Goal: Transaction & Acquisition: Purchase product/service

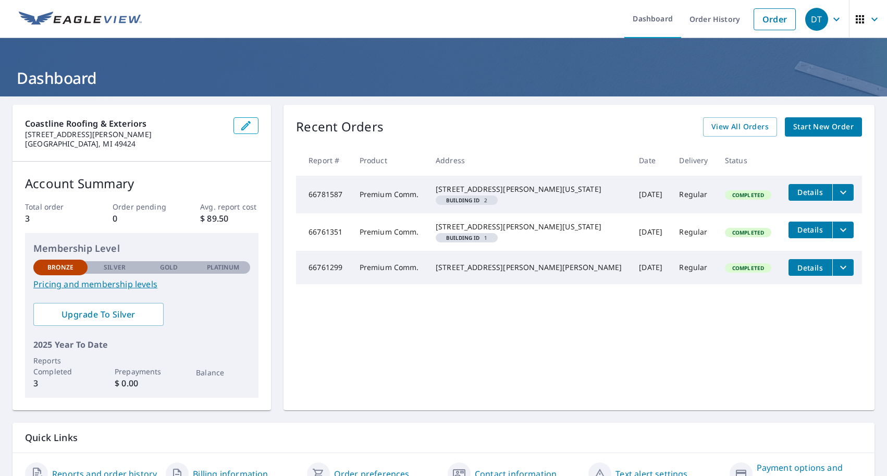
click at [822, 128] on span "Start New Order" at bounding box center [823, 126] width 60 height 13
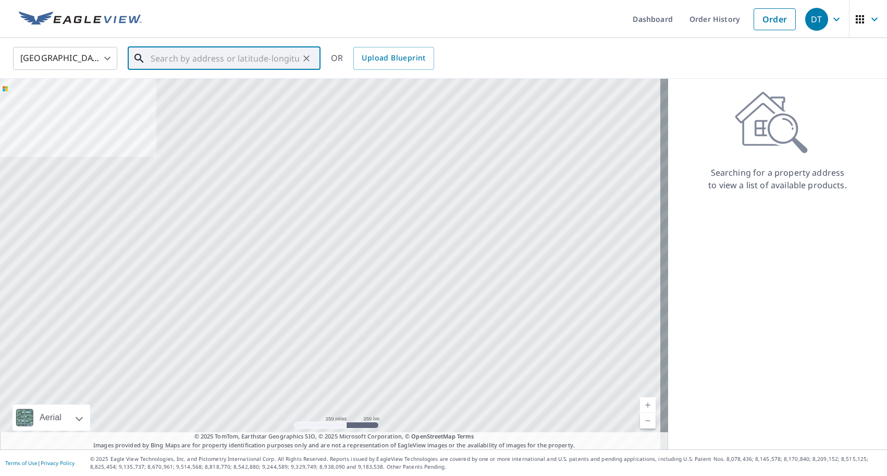
click at [236, 58] on input "text" at bounding box center [225, 58] width 148 height 29
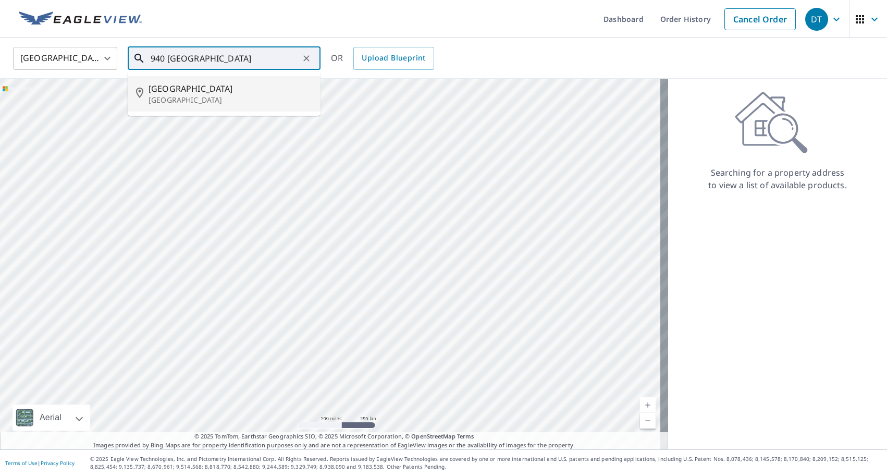
click at [227, 88] on span "[GEOGRAPHIC_DATA]" at bounding box center [230, 88] width 164 height 13
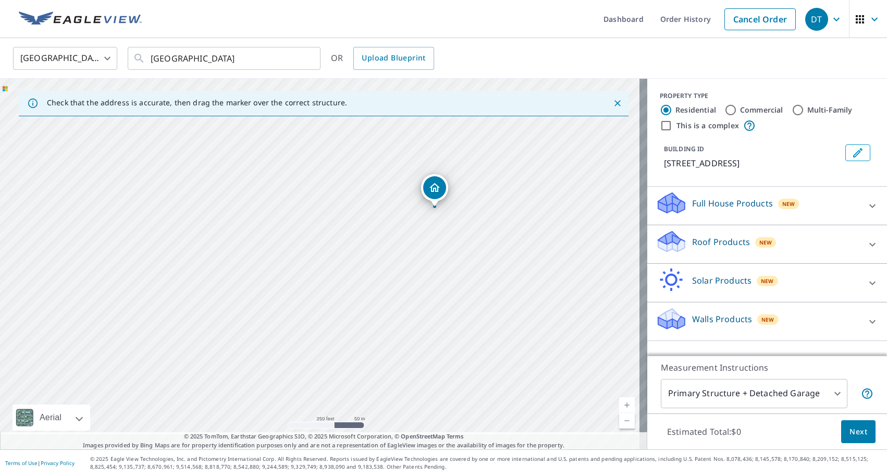
drag, startPoint x: 351, startPoint y: 286, endPoint x: 510, endPoint y: 234, distance: 166.9
click at [510, 234] on div "[GEOGRAPHIC_DATA]" at bounding box center [323, 264] width 647 height 370
drag, startPoint x: 484, startPoint y: 178, endPoint x: 472, endPoint y: 254, distance: 76.5
click at [472, 251] on div "[GEOGRAPHIC_DATA]" at bounding box center [323, 264] width 647 height 370
drag, startPoint x: 393, startPoint y: 232, endPoint x: 440, endPoint y: 307, distance: 88.2
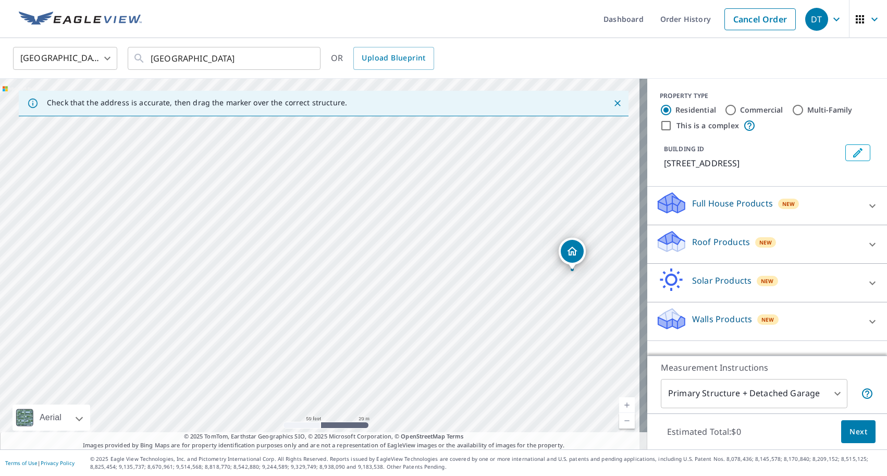
click at [440, 307] on div "[GEOGRAPHIC_DATA]" at bounding box center [323, 264] width 647 height 370
click at [152, 60] on input "[GEOGRAPHIC_DATA]" at bounding box center [225, 58] width 148 height 29
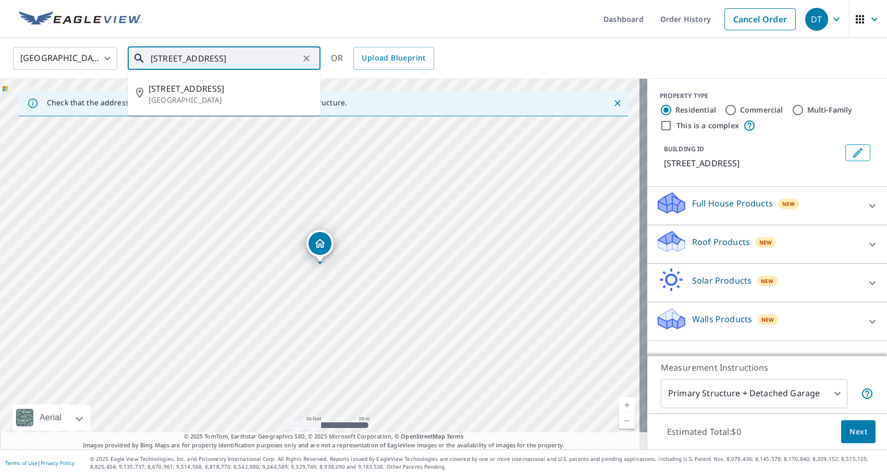
type input "[STREET_ADDRESS]"
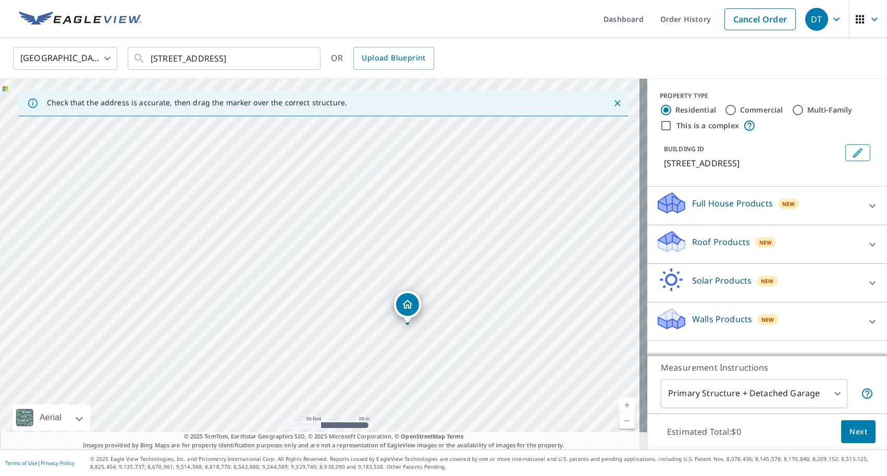
drag, startPoint x: 265, startPoint y: 277, endPoint x: 352, endPoint y: 337, distance: 105.9
click at [352, 337] on div "[STREET_ADDRESS]" at bounding box center [323, 264] width 647 height 370
drag, startPoint x: 425, startPoint y: 360, endPoint x: 486, endPoint y: 288, distance: 94.3
click at [486, 288] on div "[STREET_ADDRESS]" at bounding box center [323, 264] width 647 height 370
click at [723, 247] on p "Roof Products" at bounding box center [721, 242] width 58 height 13
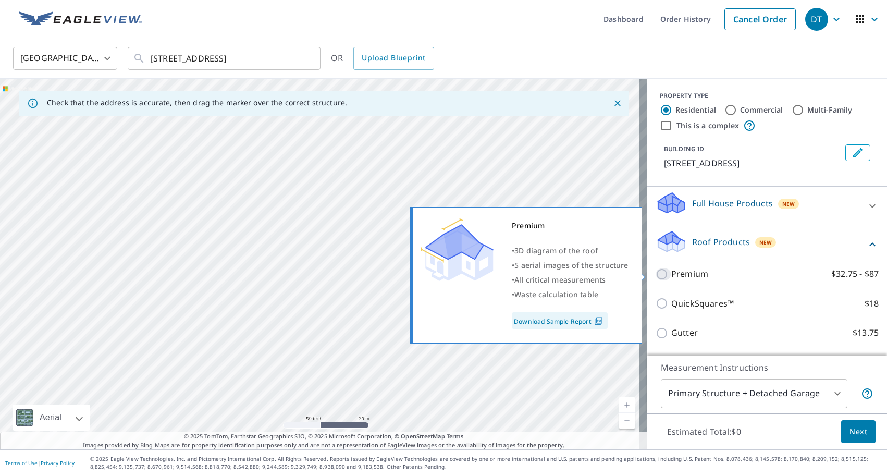
click at [655, 274] on input "Premium $32.75 - $87" at bounding box center [663, 274] width 16 height 13
checkbox input "true"
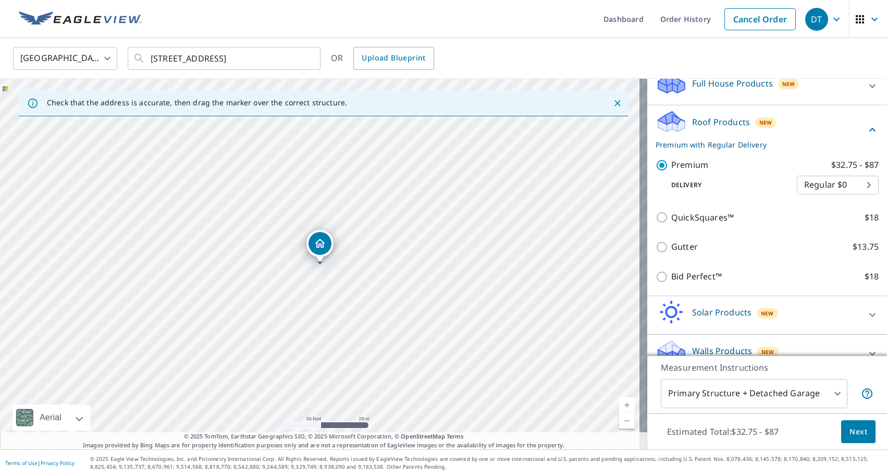
scroll to position [138, 0]
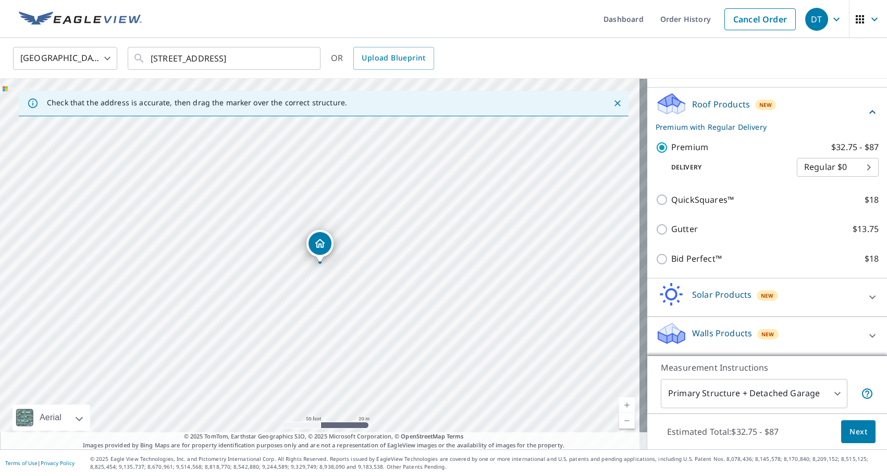
click at [825, 391] on body "DT DT Dashboard Order History Cancel Order DT [GEOGRAPHIC_DATA] [GEOGRAPHIC_DAT…" at bounding box center [443, 238] width 887 height 476
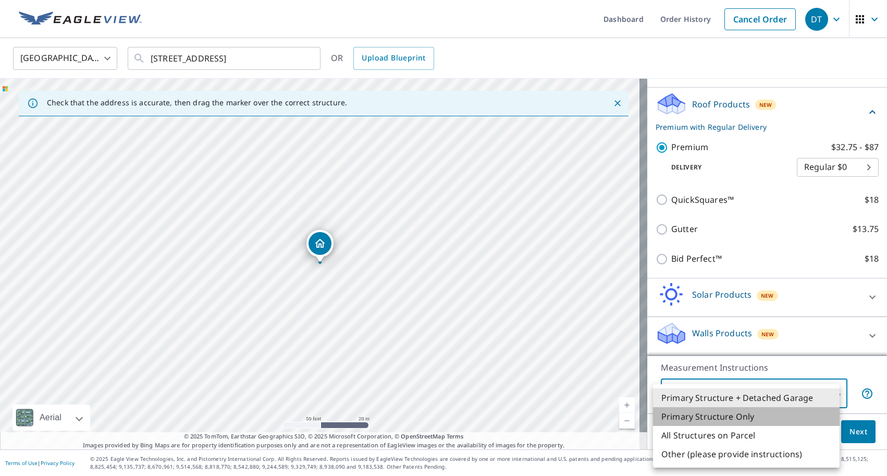
click at [788, 422] on li "Primary Structure Only" at bounding box center [746, 416] width 187 height 19
type input "2"
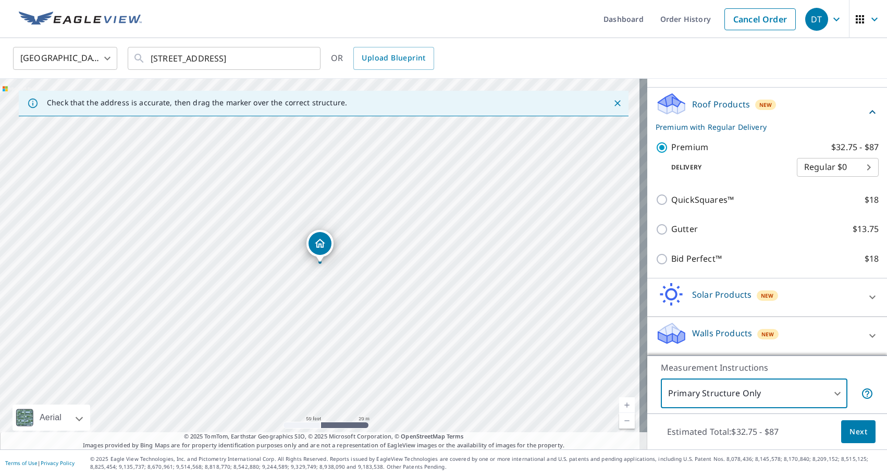
click at [852, 428] on span "Next" at bounding box center [858, 431] width 18 height 13
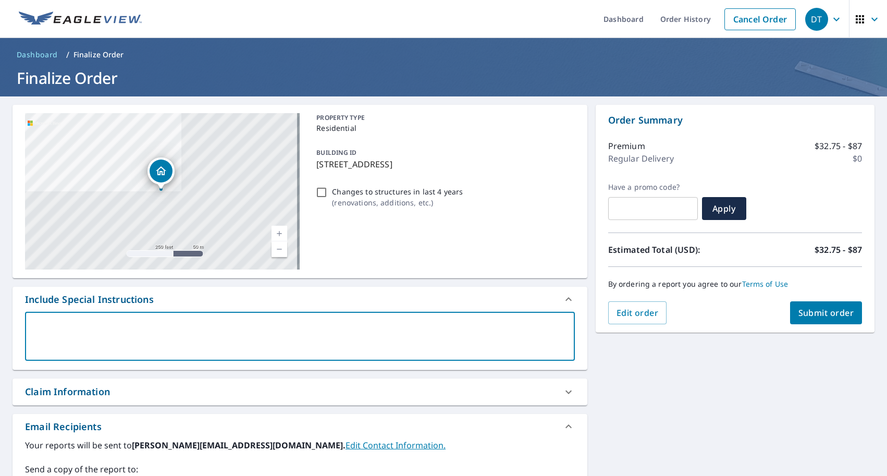
click at [286, 334] on textarea at bounding box center [299, 336] width 535 height 30
type textarea "O"
type textarea "x"
type textarea "On"
type textarea "x"
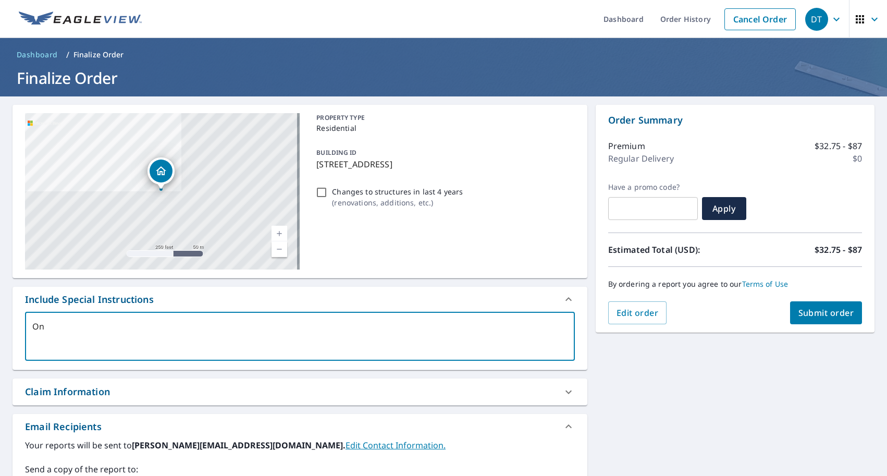
type textarea "Onl"
type textarea "x"
type textarea "Only"
type textarea "x"
type textarea "Only"
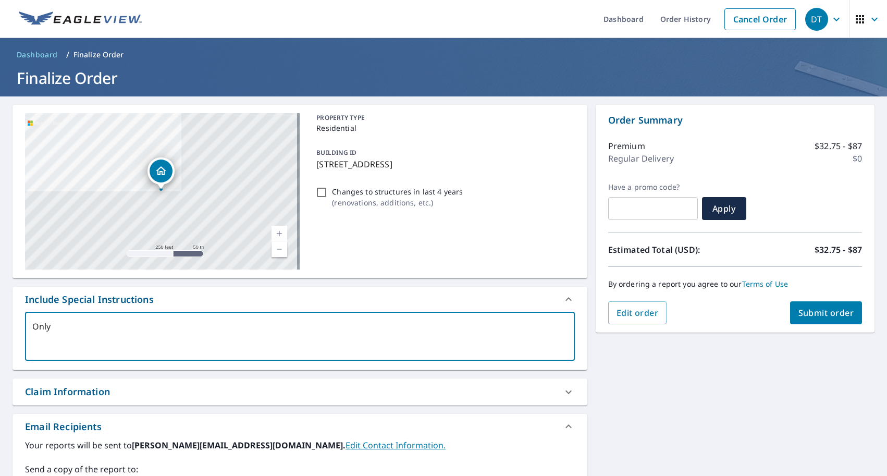
type textarea "x"
type textarea "Only t"
type textarea "x"
type textarea "Only th"
type textarea "x"
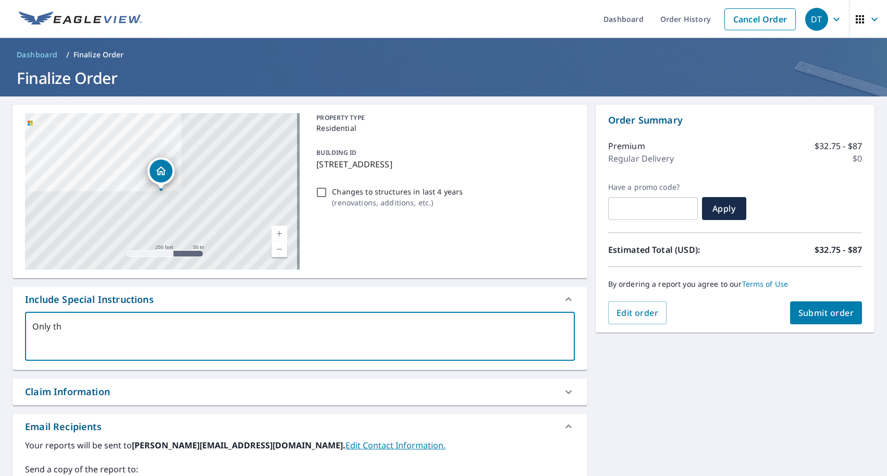
type textarea "Only thi"
type textarea "x"
type textarea "Only this"
type textarea "x"
type textarea "Only this"
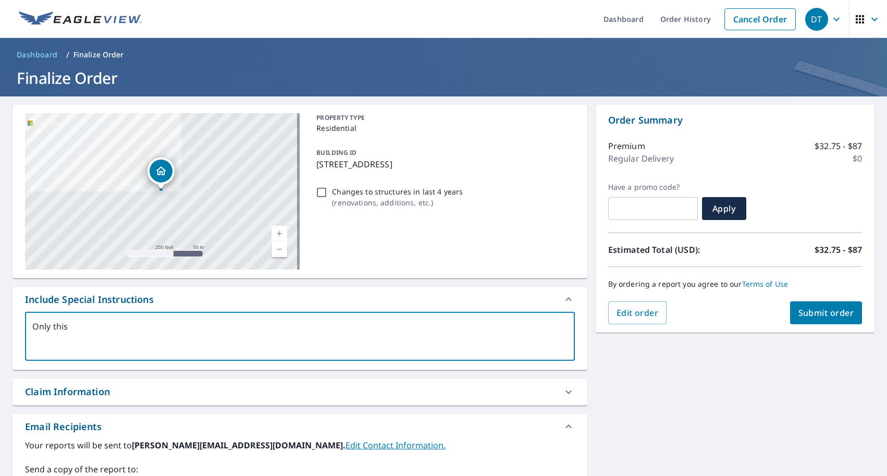
type textarea "x"
type textarea "Only this s"
type textarea "x"
type textarea "Only this si"
type textarea "x"
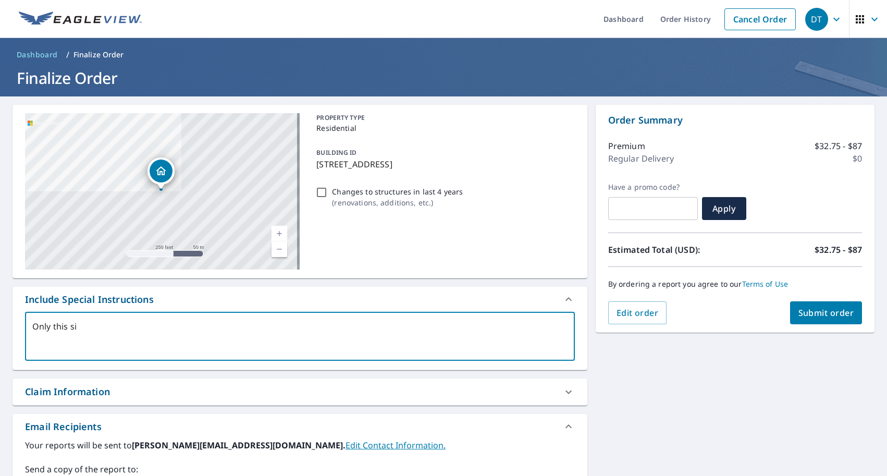
type textarea "Only this sin"
type textarea "x"
type textarea "Only this sing"
type textarea "x"
type textarea "Only this singl"
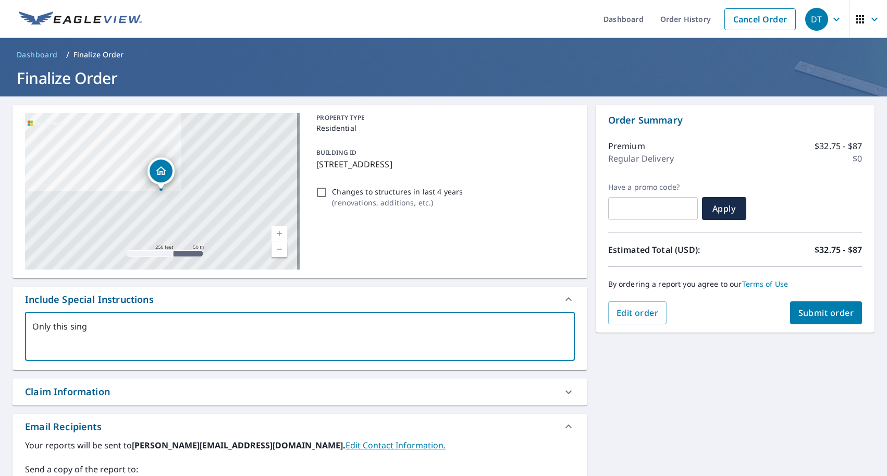
type textarea "x"
type textarea "Only this single"
type textarea "x"
type textarea "Only this single"
type textarea "x"
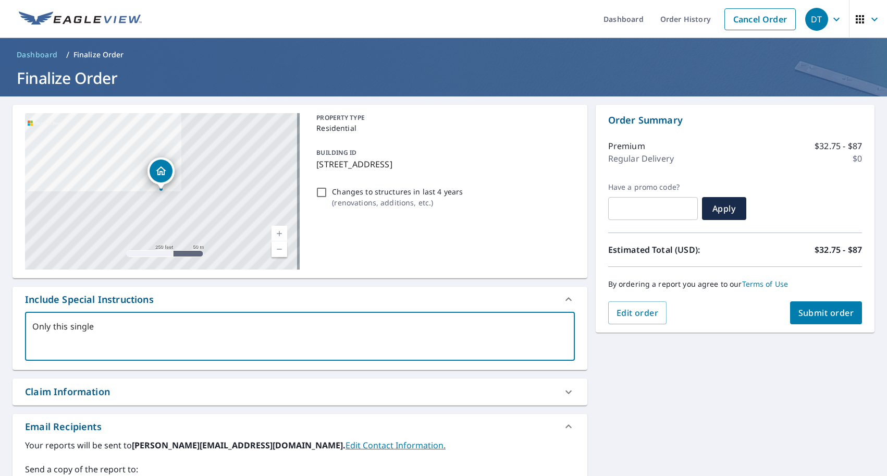
type textarea "Only this single s"
type textarea "x"
type textarea "Only this single st"
type textarea "x"
type textarea "Only this single str"
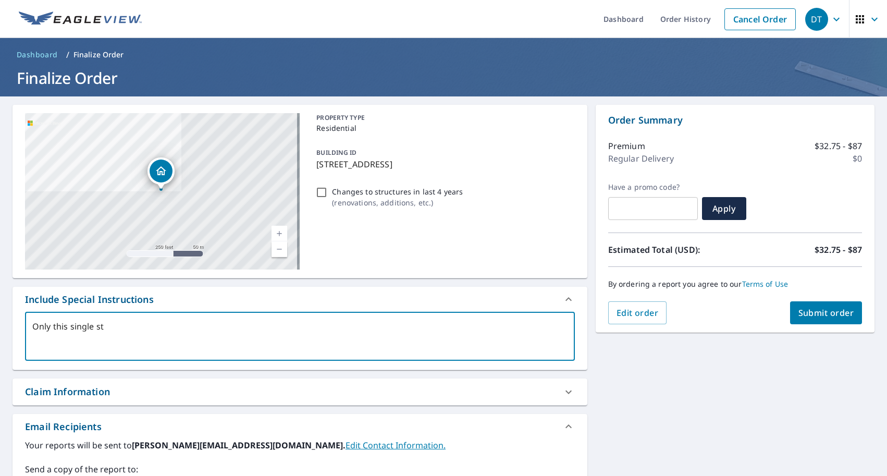
type textarea "x"
type textarea "Only this single stru"
type textarea "x"
type textarea "Only this single struc"
type textarea "x"
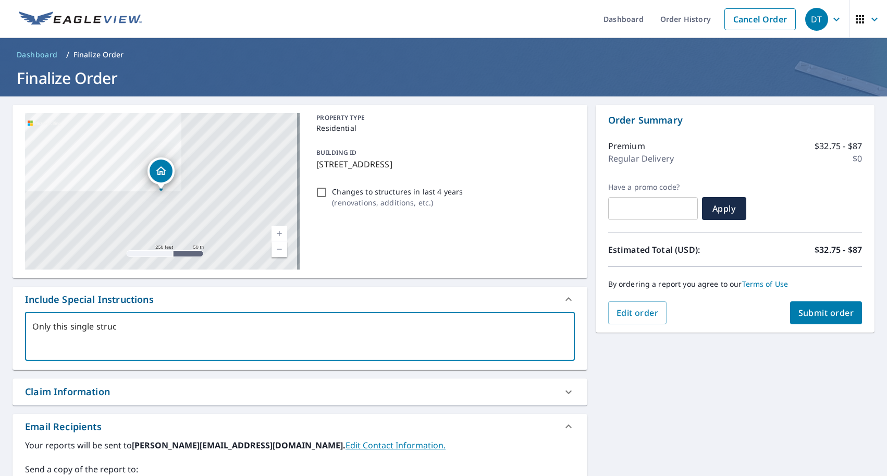
type textarea "Only this single struct"
type textarea "x"
type textarea "Only this single structu"
type textarea "x"
type textarea "Only this single structur"
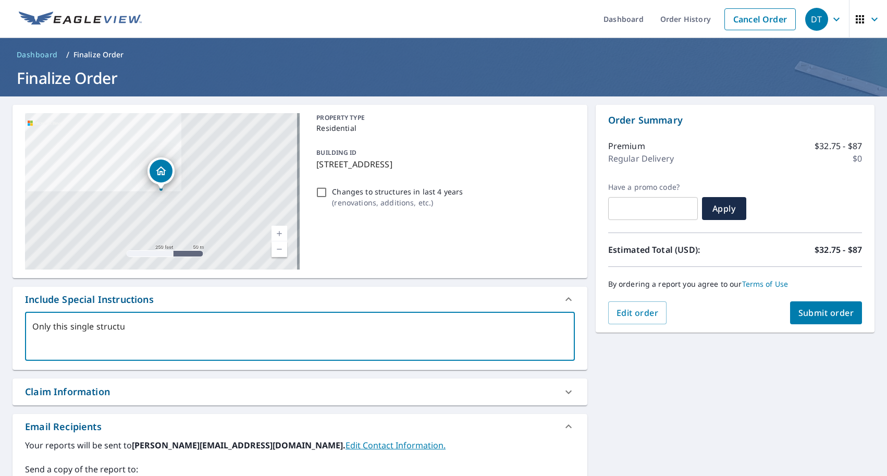
type textarea "x"
type textarea "Only this single structure"
type textarea "x"
type textarea "Only this single structure"
type textarea "x"
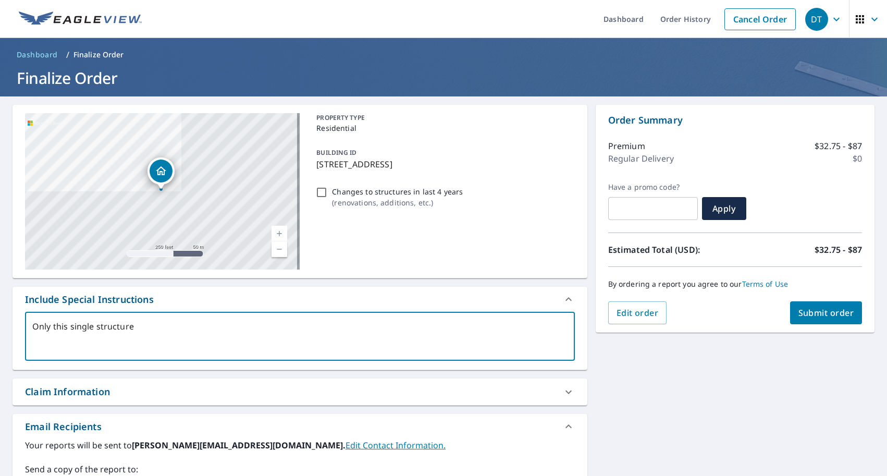
type textarea "Only this single structure t"
type textarea "x"
type textarea "Only this single structure th"
type textarea "x"
type textarea "Only this single structure tha"
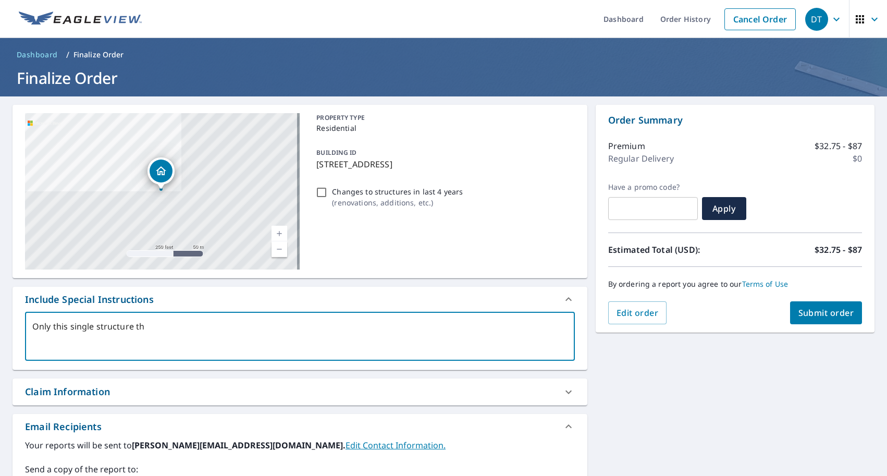
type textarea "x"
type textarea "Only this single structure that"
type textarea "x"
type textarea "Only this single structure that"
type textarea "x"
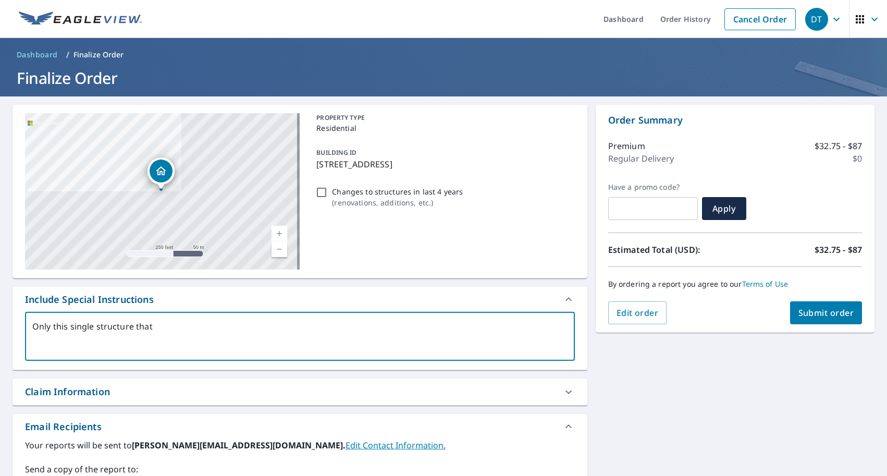
type textarea "Only this single structure that t"
type textarea "x"
type textarea "Only this single structure that th"
type textarea "x"
type textarea "Only this single structure that the"
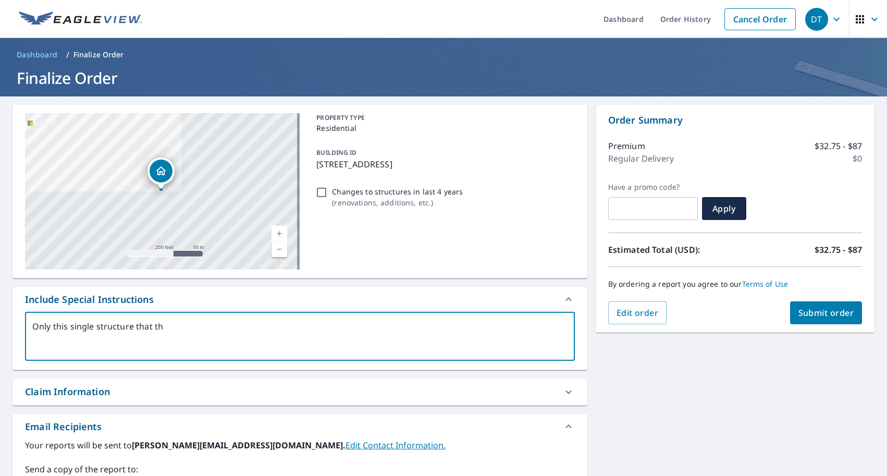
type textarea "x"
type textarea "Only this single structure that the"
type textarea "x"
type textarea "Only this single structure that the M"
type textarea "x"
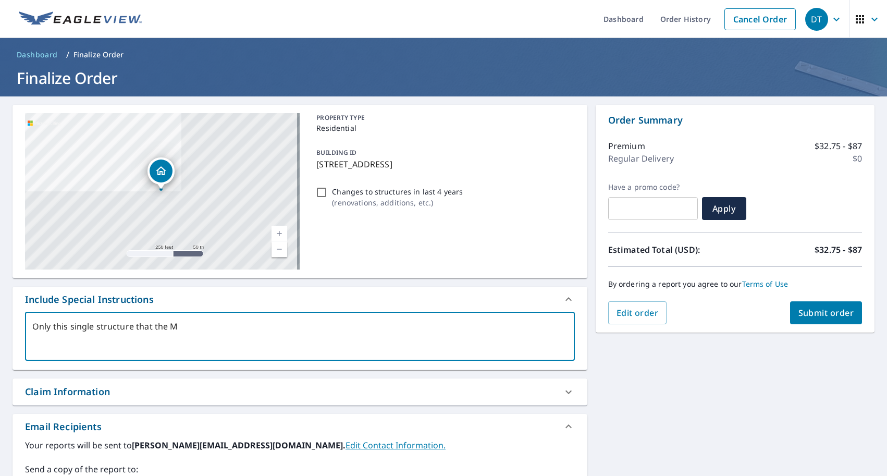
type textarea "Only this single structure that the MA"
type textarea "x"
type textarea "Only this single structure that the MAP"
type textarea "x"
type textarea "Only this single structure that the MAP"
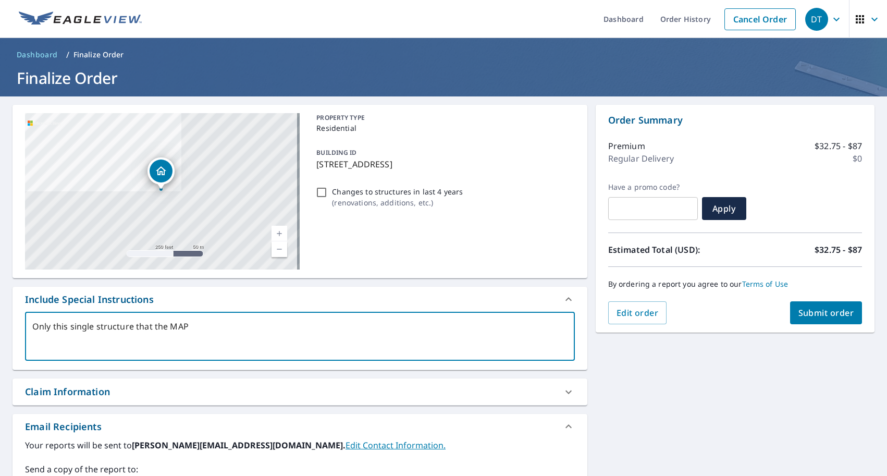
type textarea "x"
type textarea "Only this single structure that the MAP"
type textarea "x"
type textarea "Only this single structure that the MA"
type textarea "x"
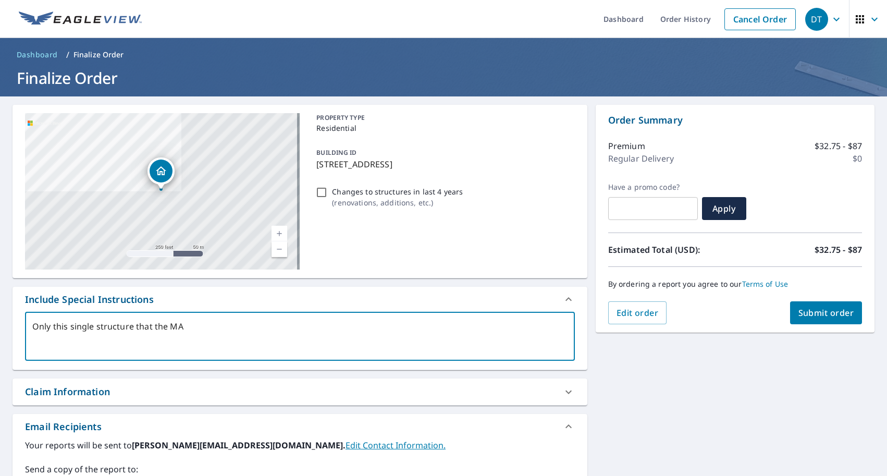
type textarea "Only this single structure that the M"
type textarea "x"
type textarea "Only this single structure that the"
type textarea "x"
type textarea "Only this single structure that the m"
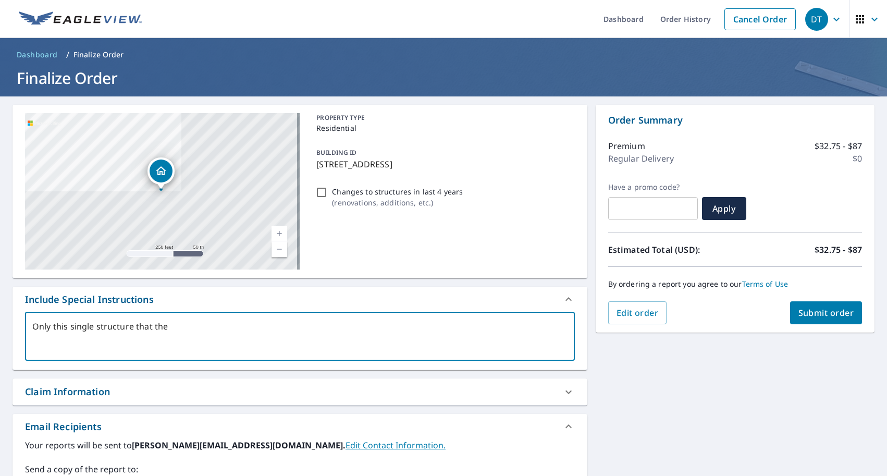
type textarea "x"
type textarea "Only this single structure that the ma"
type textarea "x"
type textarea "Only this single structure that the map"
type textarea "x"
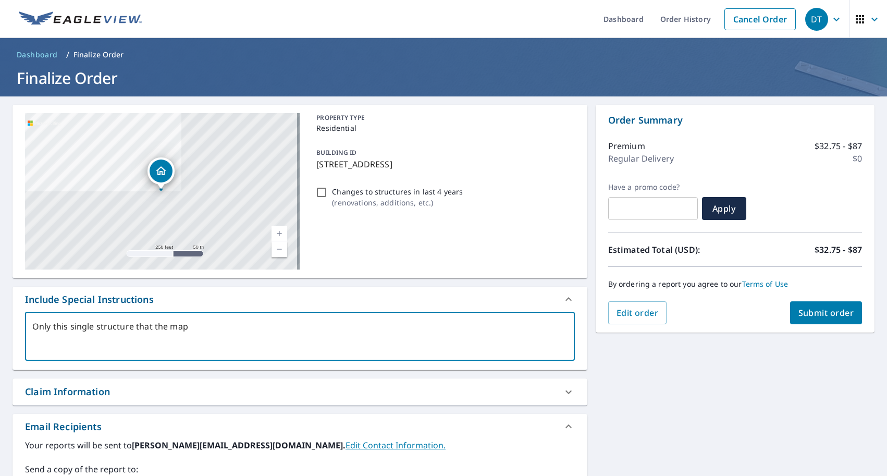
type textarea "Only this single structure that the map"
type textarea "x"
type textarea "Only this single structure that the map P"
type textarea "x"
type textarea "Only this single structure that the map PI"
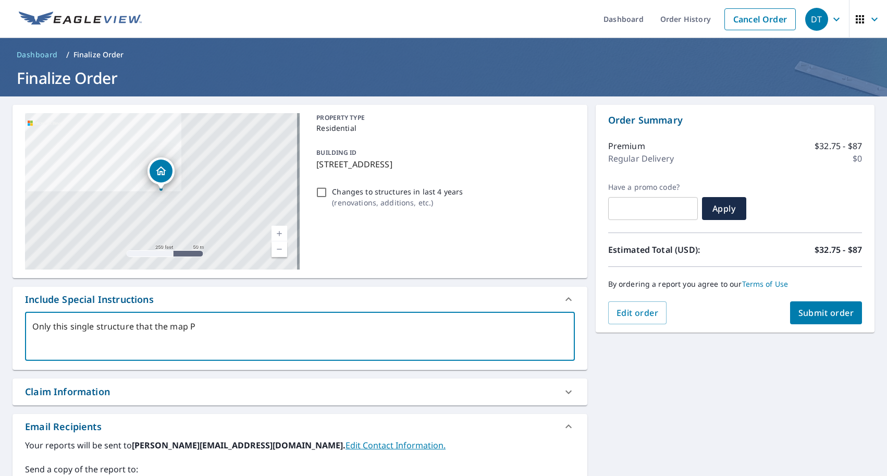
type textarea "x"
type textarea "Only this single structure that the map PIN"
type textarea "x"
type textarea "Only this single structure that the map PIN"
type textarea "x"
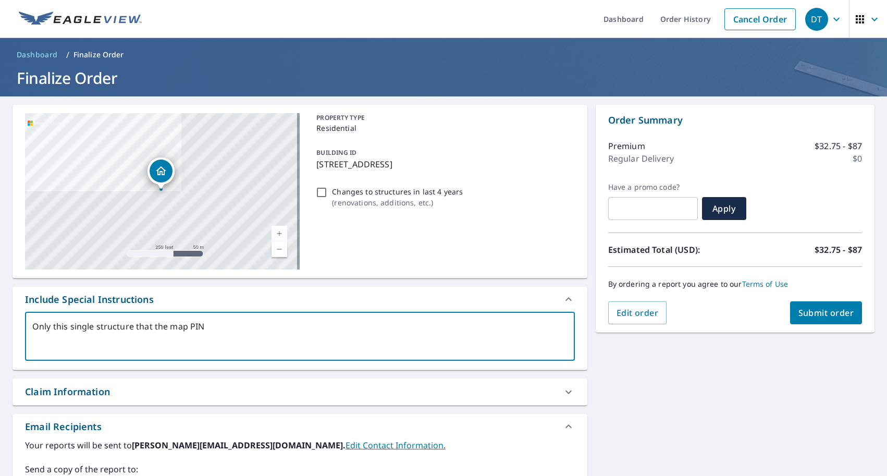
type textarea "Only this single structure that the map PIN i"
type textarea "x"
type textarea "Only this single structure that the map PIN is"
type textarea "x"
type textarea "Only this single structure that the map PIN is"
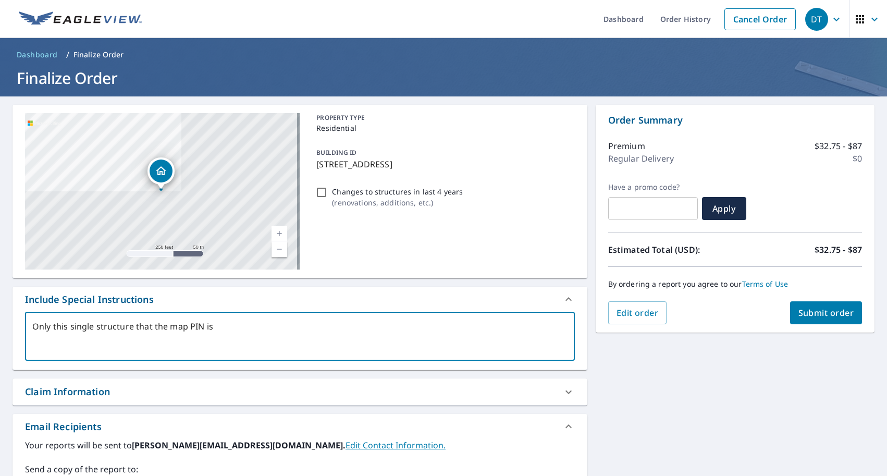
type textarea "x"
type textarea "Only this single structure that the map PIN is l"
type textarea "x"
type textarea "Only this single structure that the map PIN is lo"
type textarea "x"
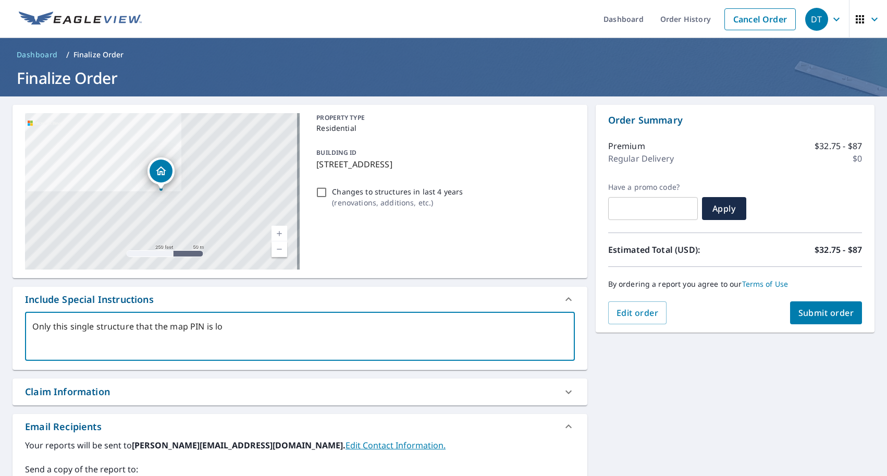
type textarea "Only this single structure that the map PIN is loc"
type textarea "x"
type textarea "Only this single structure that the map PIN is loca"
type textarea "x"
type textarea "Only this single structure that the map PIN is locat"
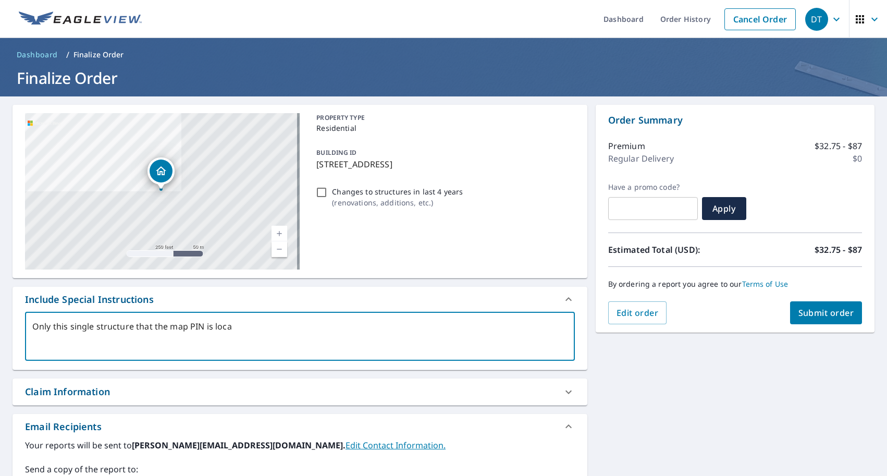
type textarea "x"
type textarea "Only this single structure that the map PIN is locate"
type textarea "x"
type textarea "Only this single structure that the map PIN is located"
type textarea "x"
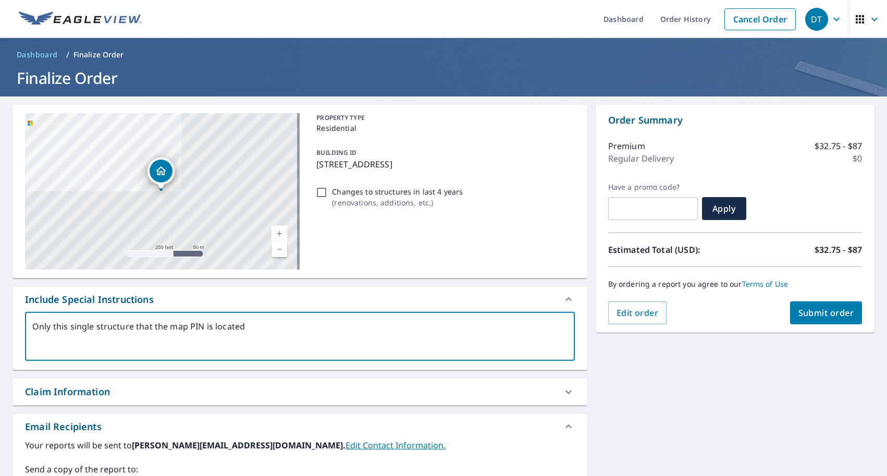
type textarea "Only this single structure that the map PIN is located"
type textarea "x"
type textarea "Only this single structure that the map PIN is located o"
type textarea "x"
type textarea "Only this single structure that the map PIN is located on"
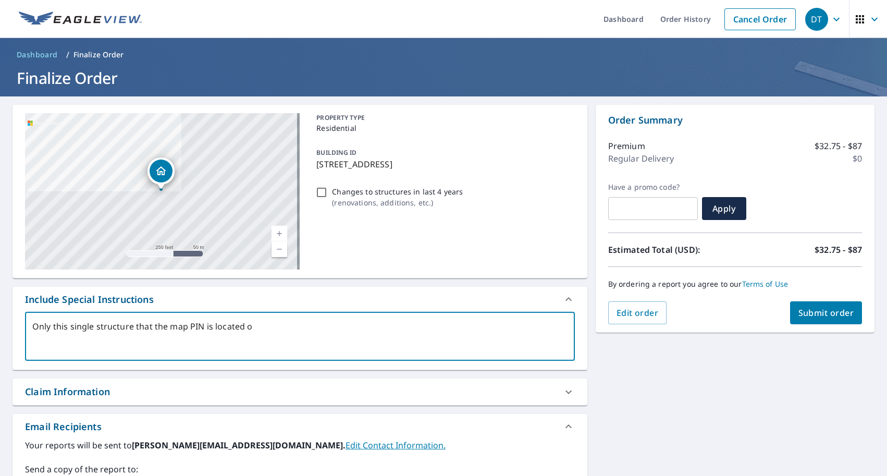
type textarea "x"
type textarea "Only this single structure that the map PIN is located on"
type textarea "x"
click at [101, 326] on textarea "Only this single structure that the map PIN is located on" at bounding box center [299, 336] width 535 height 30
click at [98, 326] on textarea "Only this single structure that the map PIN is located on" at bounding box center [299, 336] width 535 height 30
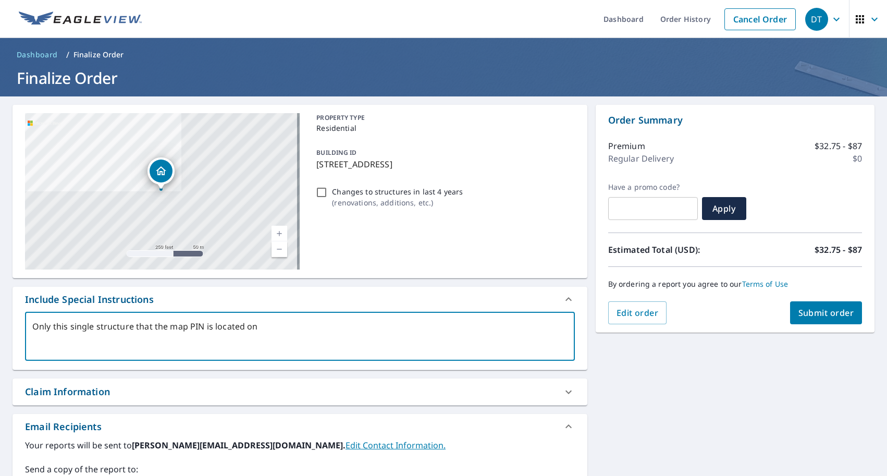
click at [99, 328] on textarea "Only this single structure that the map PIN is located on" at bounding box center [299, 336] width 535 height 30
click at [95, 327] on textarea "Only this single structure that the map PIN is located on" at bounding box center [299, 336] width 535 height 30
type textarea "Only this single bstructure that the map PIN is located on"
type textarea "x"
type textarea "Only this single bastructure that the map PIN is located on"
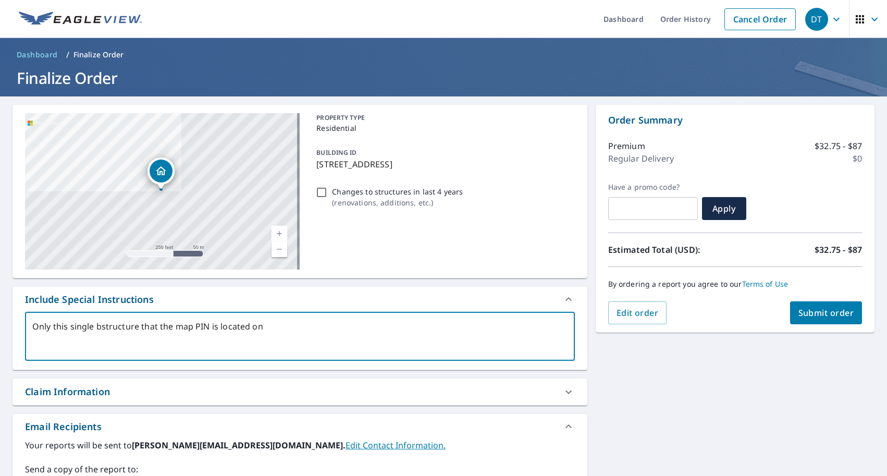
type textarea "x"
type textarea "Only this single barstructure that the map PIN is located on"
type textarea "x"
type textarea "Only this single barnstructure that the map PIN is located on"
type textarea "x"
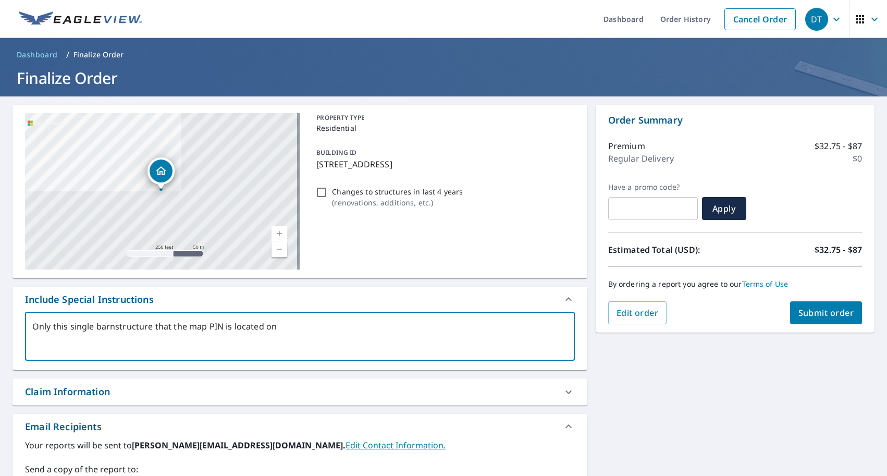
type textarea "Only this single barn structure that the map PIN is located on"
type textarea "x"
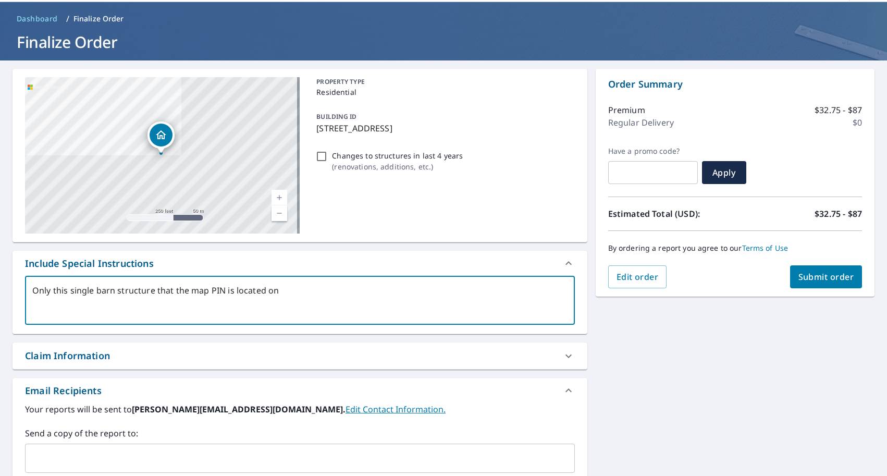
scroll to position [64, 0]
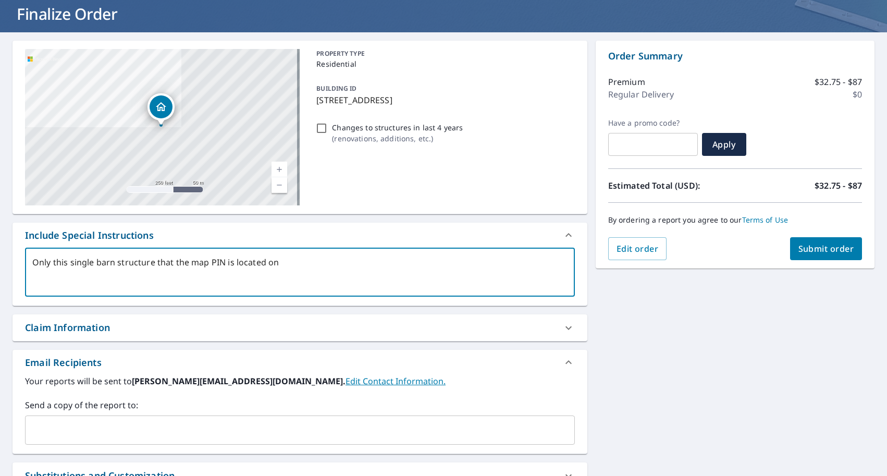
type textarea "Only this single barn structure that the map PIN is located on"
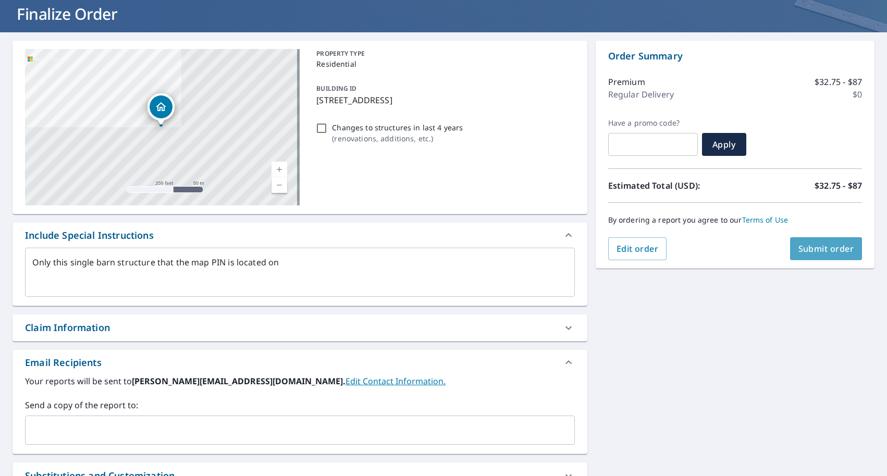
click at [824, 250] on span "Submit order" at bounding box center [826, 248] width 56 height 11
type textarea "x"
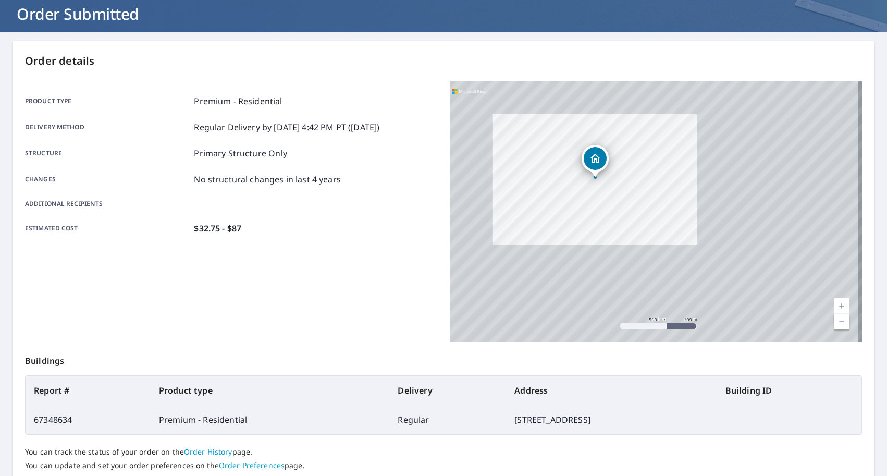
click at [90, 5] on h1 "Order Submitted" at bounding box center [444, 13] width 862 height 21
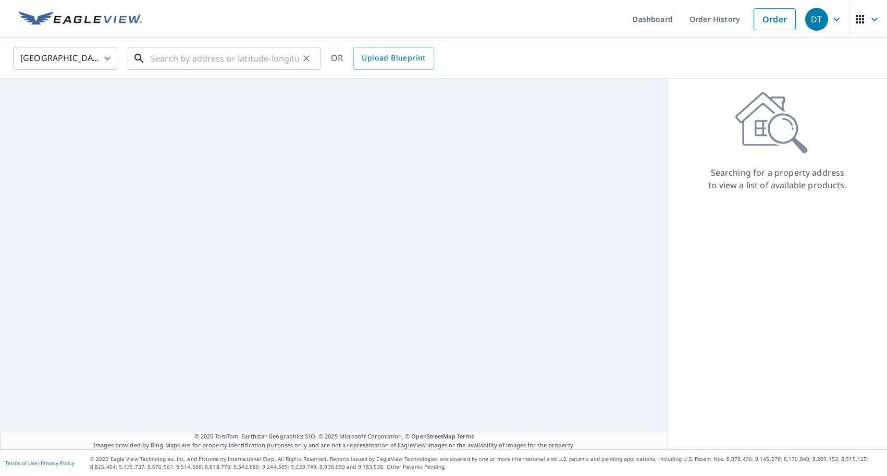
click at [198, 67] on input "text" at bounding box center [225, 58] width 148 height 29
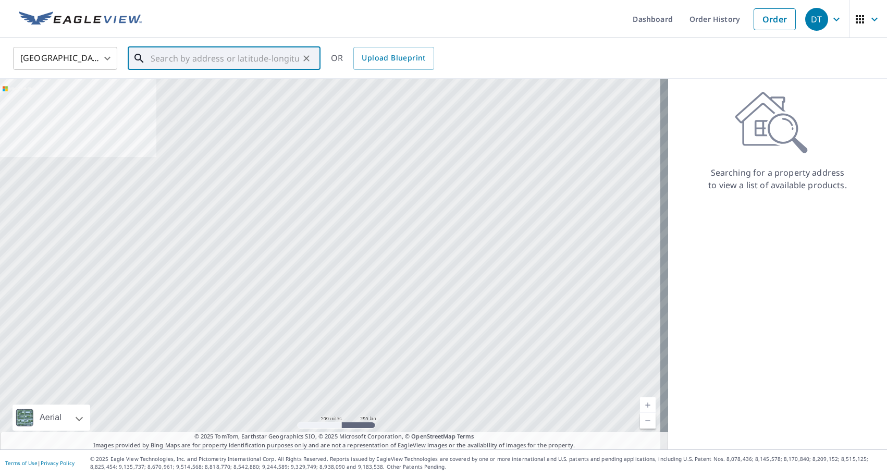
click at [242, 55] on input "text" at bounding box center [225, 58] width 148 height 29
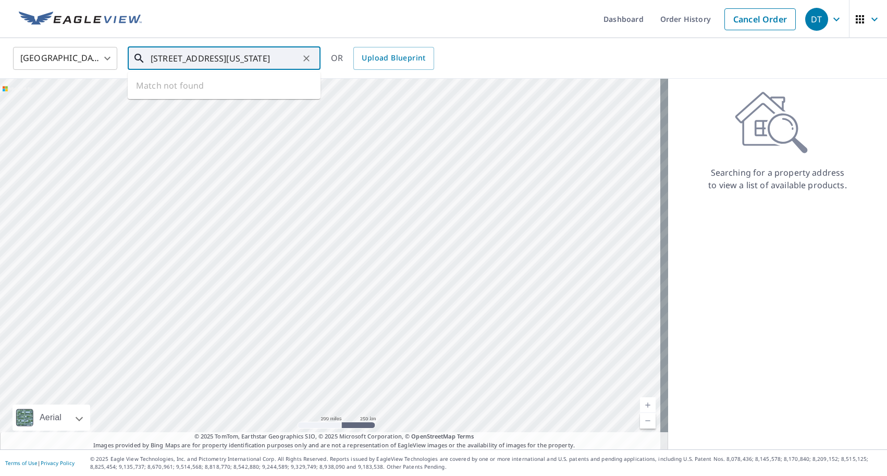
scroll to position [0, 24]
type input "[STREET_ADDRESS][US_STATE]"
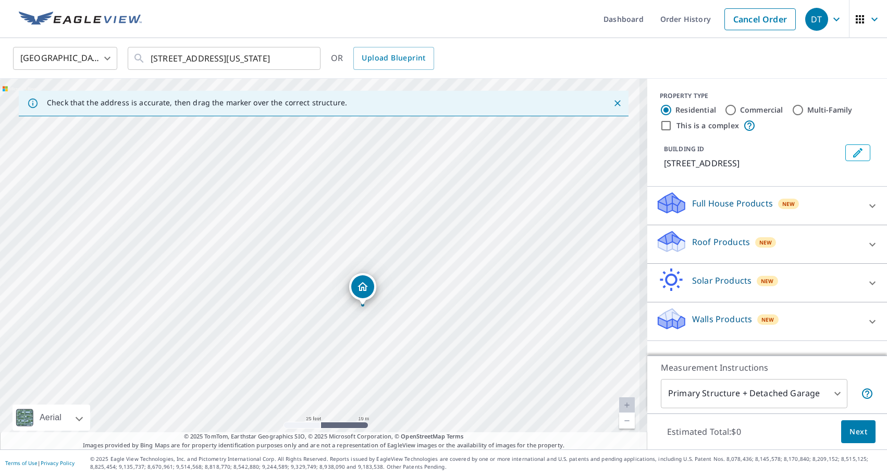
click at [713, 212] on div "Full House Products New" at bounding box center [757, 206] width 204 height 30
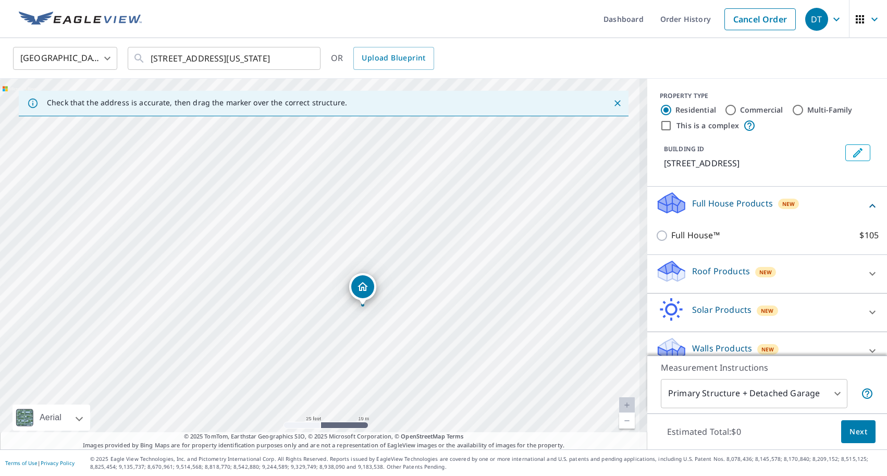
click at [692, 274] on p "Roof Products" at bounding box center [721, 271] width 58 height 13
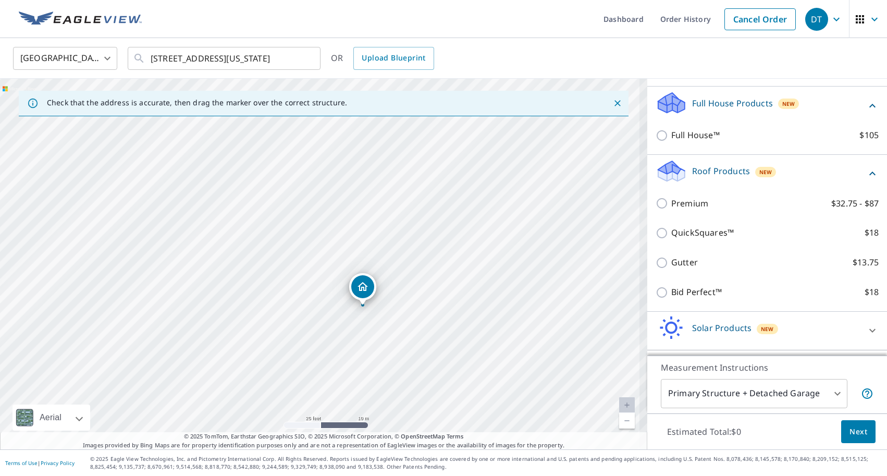
scroll to position [104, 0]
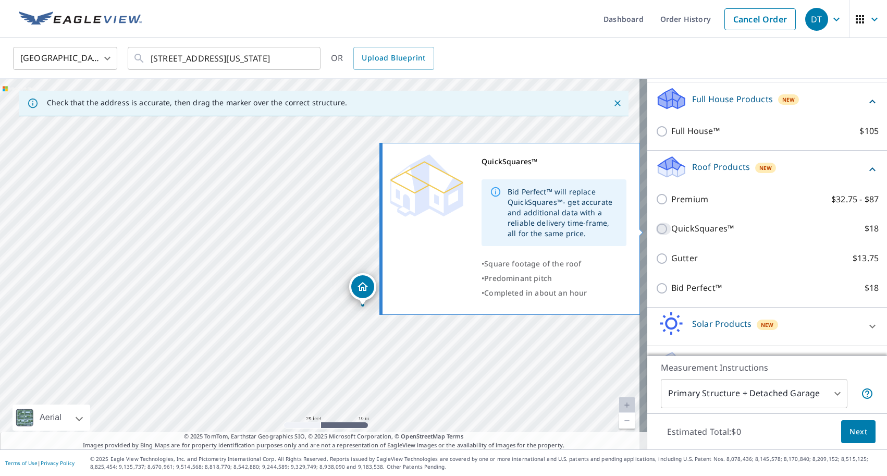
click at [655, 227] on input "QuickSquares™ $18" at bounding box center [663, 228] width 16 height 13
checkbox input "true"
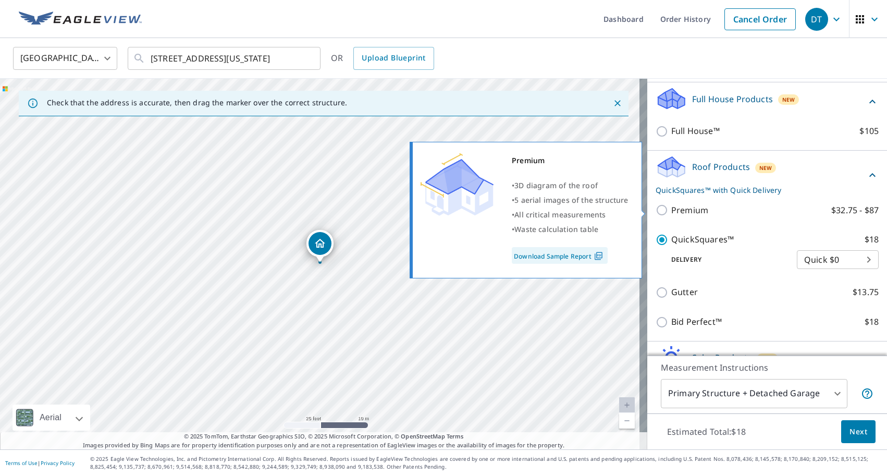
click at [655, 207] on input "Premium $32.75 - $87" at bounding box center [663, 210] width 16 height 13
checkbox input "true"
checkbox input "false"
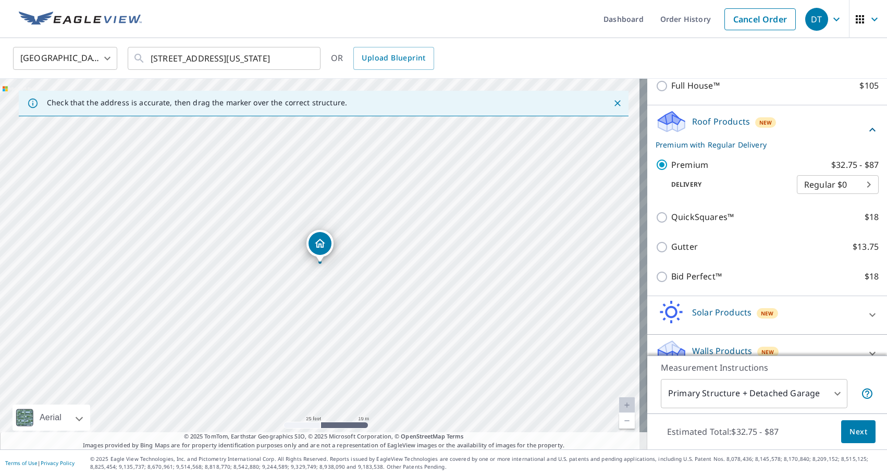
scroll to position [167, 0]
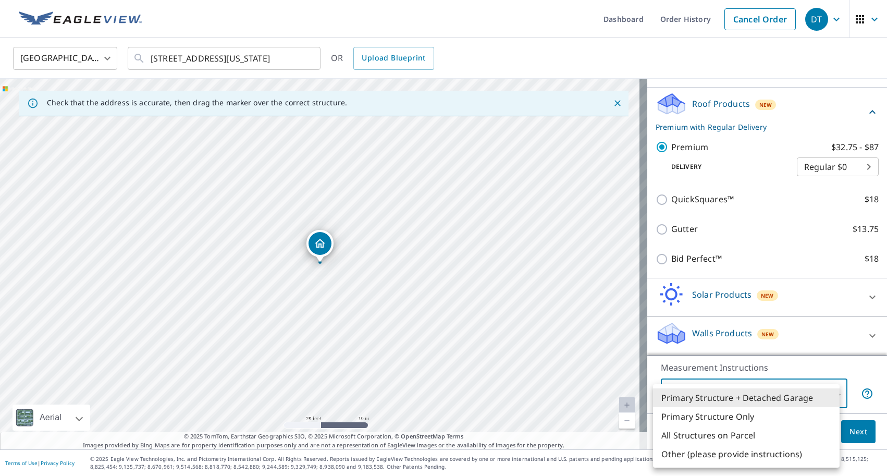
click at [804, 389] on body "DT DT Dashboard Order History Cancel Order DT [GEOGRAPHIC_DATA] [GEOGRAPHIC_DAT…" at bounding box center [443, 238] width 887 height 476
click at [771, 412] on li "Primary Structure Only" at bounding box center [746, 416] width 187 height 19
type input "2"
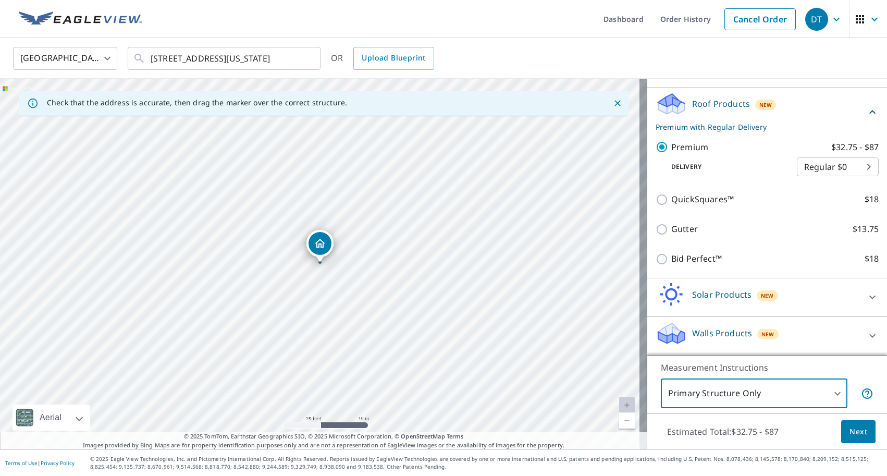
click at [849, 433] on span "Next" at bounding box center [858, 431] width 18 height 13
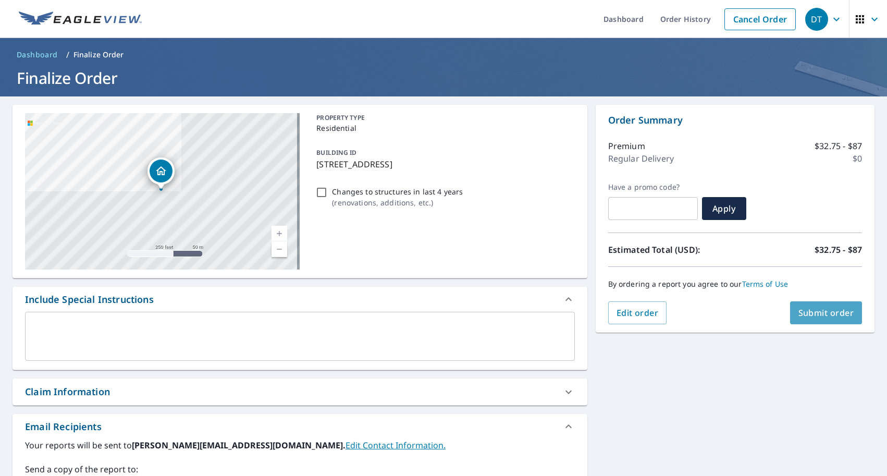
click at [810, 313] on span "Submit order" at bounding box center [826, 312] width 56 height 11
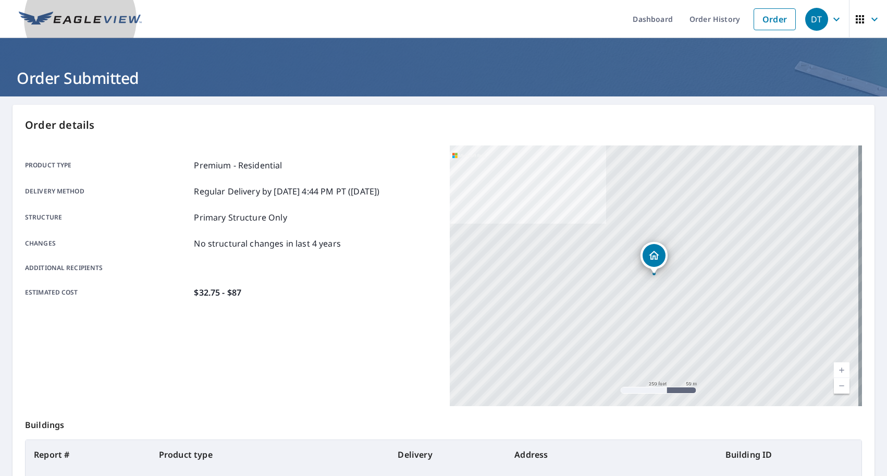
click at [95, 21] on img at bounding box center [80, 19] width 123 height 16
